Goal: Task Accomplishment & Management: Manage account settings

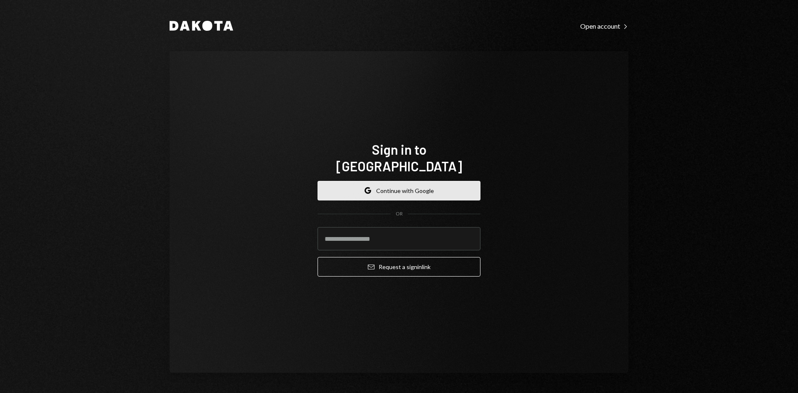
click at [363, 187] on button "Google Continue with Google" at bounding box center [399, 191] width 163 height 20
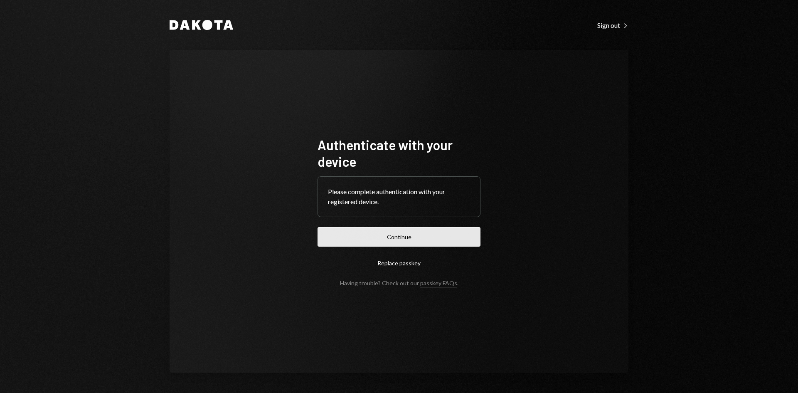
click at [388, 236] on button "Continue" at bounding box center [399, 237] width 163 height 20
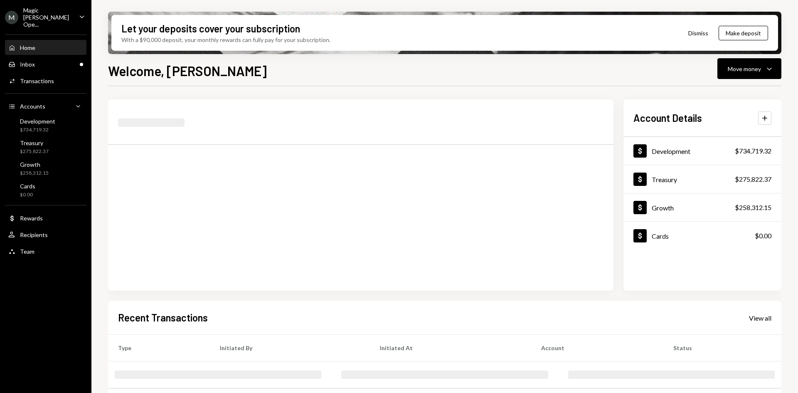
click at [62, 12] on div "Magic Newton Ope..." at bounding box center [47, 17] width 49 height 21
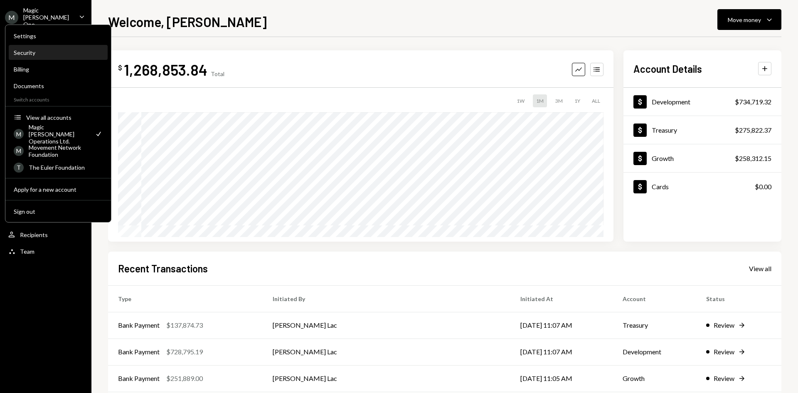
click at [59, 54] on div "Security" at bounding box center [58, 52] width 89 height 7
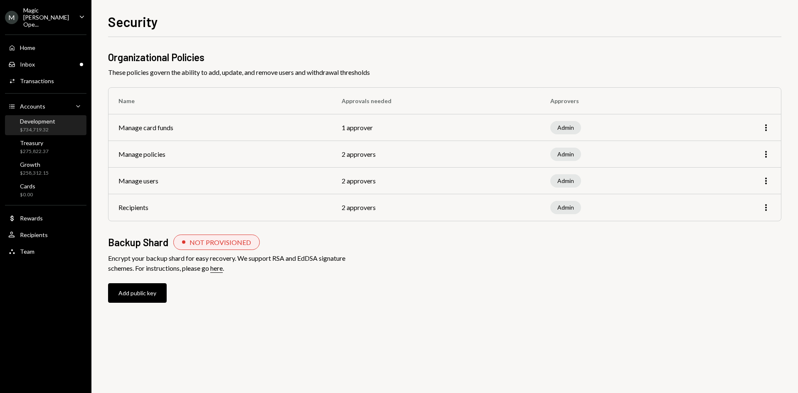
click at [47, 118] on div "Development $734,719.32" at bounding box center [37, 126] width 35 height 16
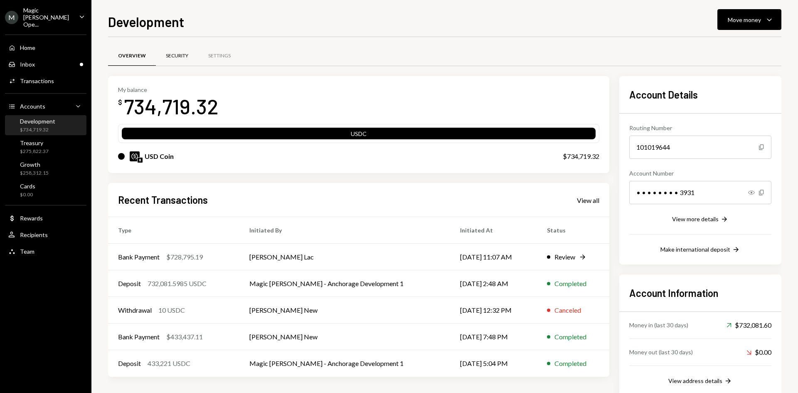
click at [185, 54] on div "Security" at bounding box center [177, 55] width 22 height 7
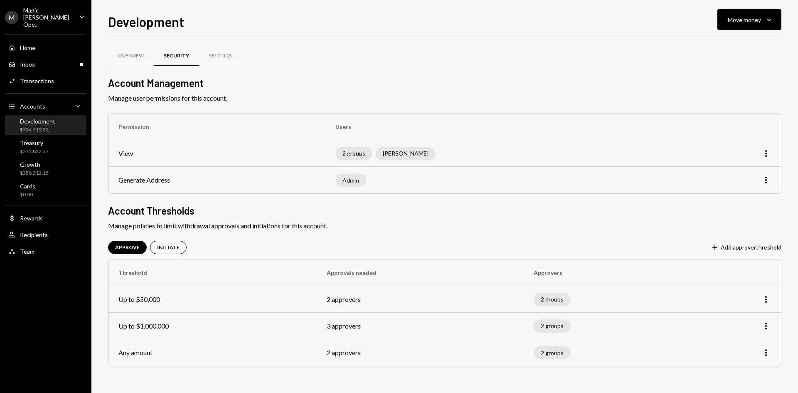
click at [766, 320] on td "More" at bounding box center [736, 326] width 89 height 27
click at [765, 322] on icon "More" at bounding box center [766, 326] width 10 height 10
click at [732, 341] on div "Edit" at bounding box center [747, 343] width 42 height 15
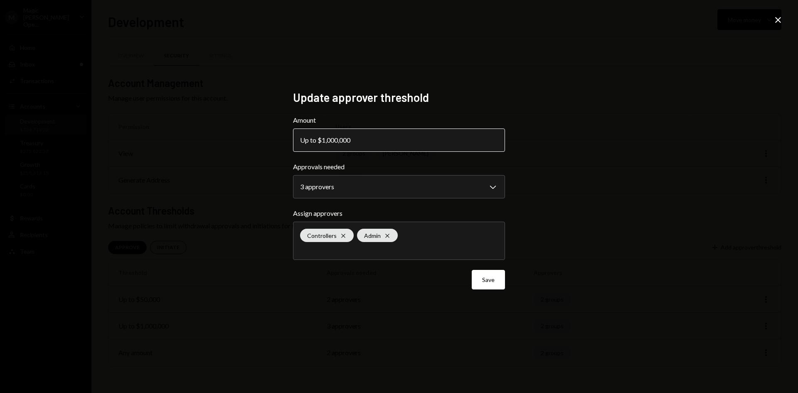
click at [392, 143] on button "Up to $1,000,000" at bounding box center [399, 139] width 212 height 23
click at [313, 137] on div "Up to $1,000,000" at bounding box center [327, 140] width 55 height 10
click at [775, 20] on icon "Close" at bounding box center [778, 20] width 10 height 10
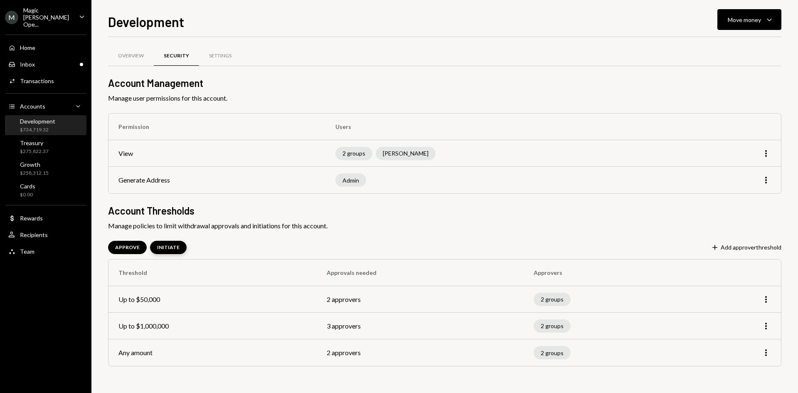
click at [170, 244] on div "INITIATE" at bounding box center [168, 247] width 22 height 7
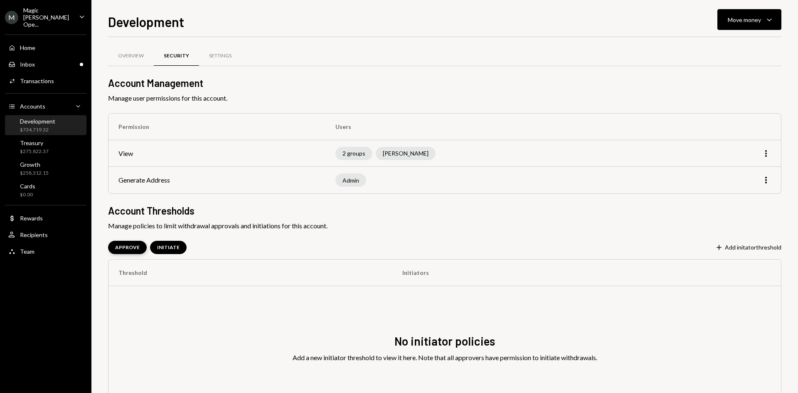
click at [136, 241] on div "APPROVE" at bounding box center [127, 247] width 39 height 13
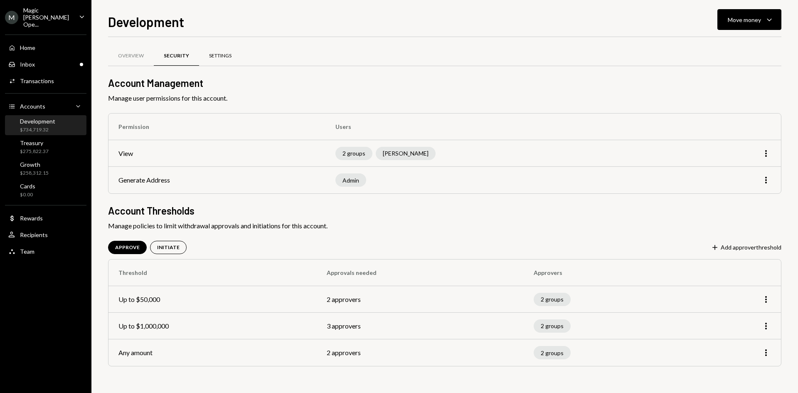
click at [203, 52] on div "Settings" at bounding box center [220, 56] width 42 height 20
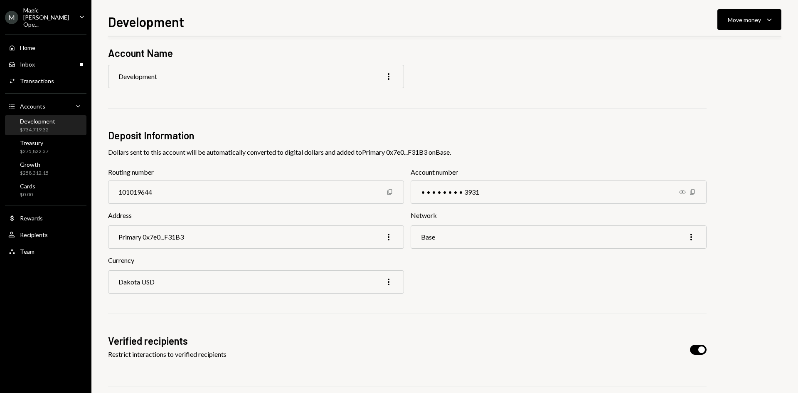
scroll to position [14, 0]
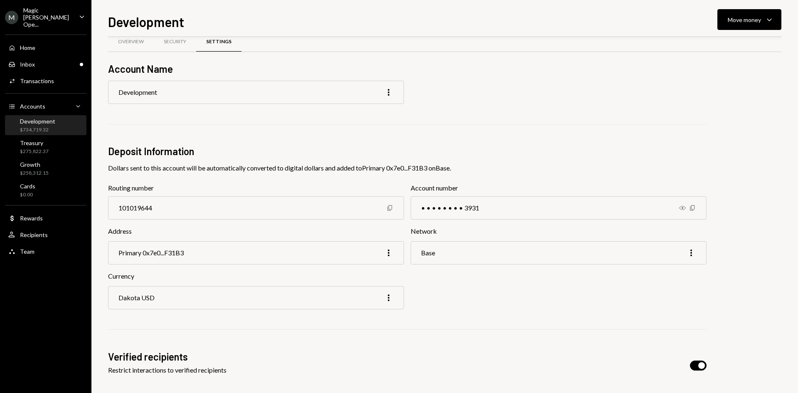
click at [37, 126] on div "$734,719.32" at bounding box center [37, 129] width 35 height 7
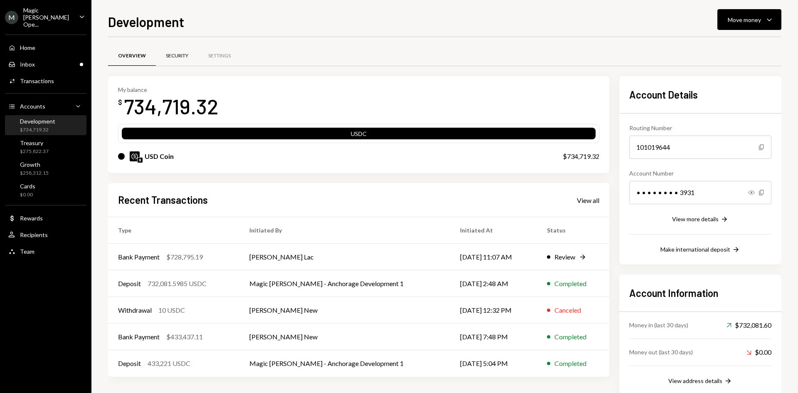
click at [180, 50] on div "Security" at bounding box center [177, 56] width 42 height 20
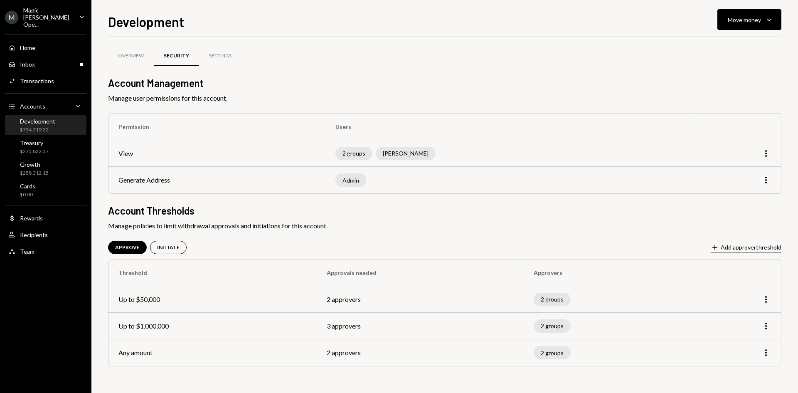
click at [747, 245] on button "Plus Add approver threshold" at bounding box center [746, 247] width 71 height 9
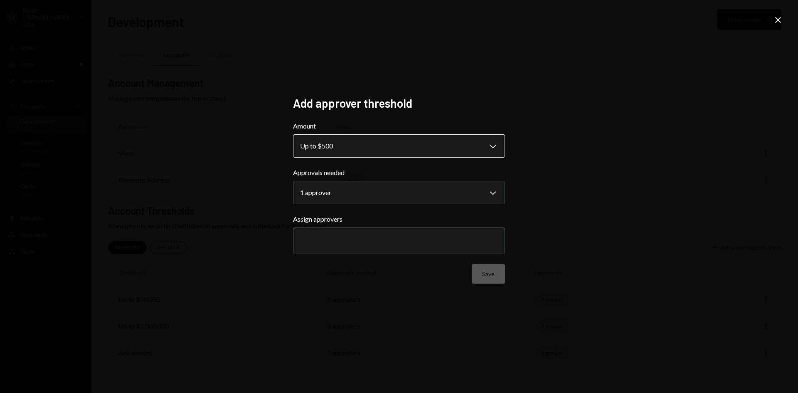
click at [425, 144] on body "**********" at bounding box center [399, 196] width 798 height 393
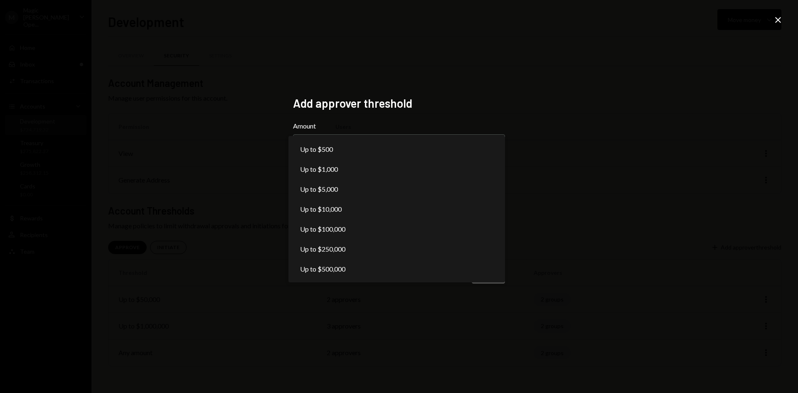
click at [673, 226] on div "**********" at bounding box center [399, 196] width 798 height 393
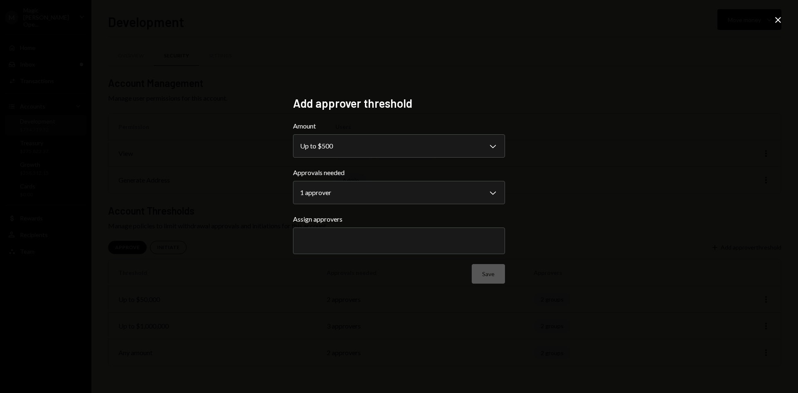
click at [775, 21] on icon "Close" at bounding box center [778, 20] width 10 height 10
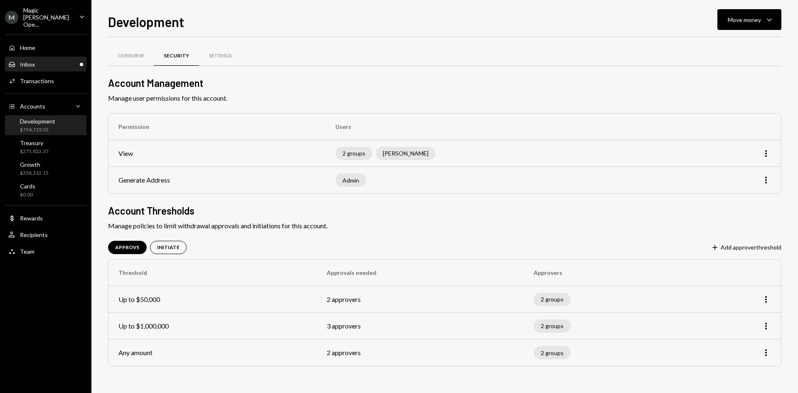
click at [46, 61] on div "Inbox Inbox" at bounding box center [45, 64] width 75 height 7
